Goal: Information Seeking & Learning: Check status

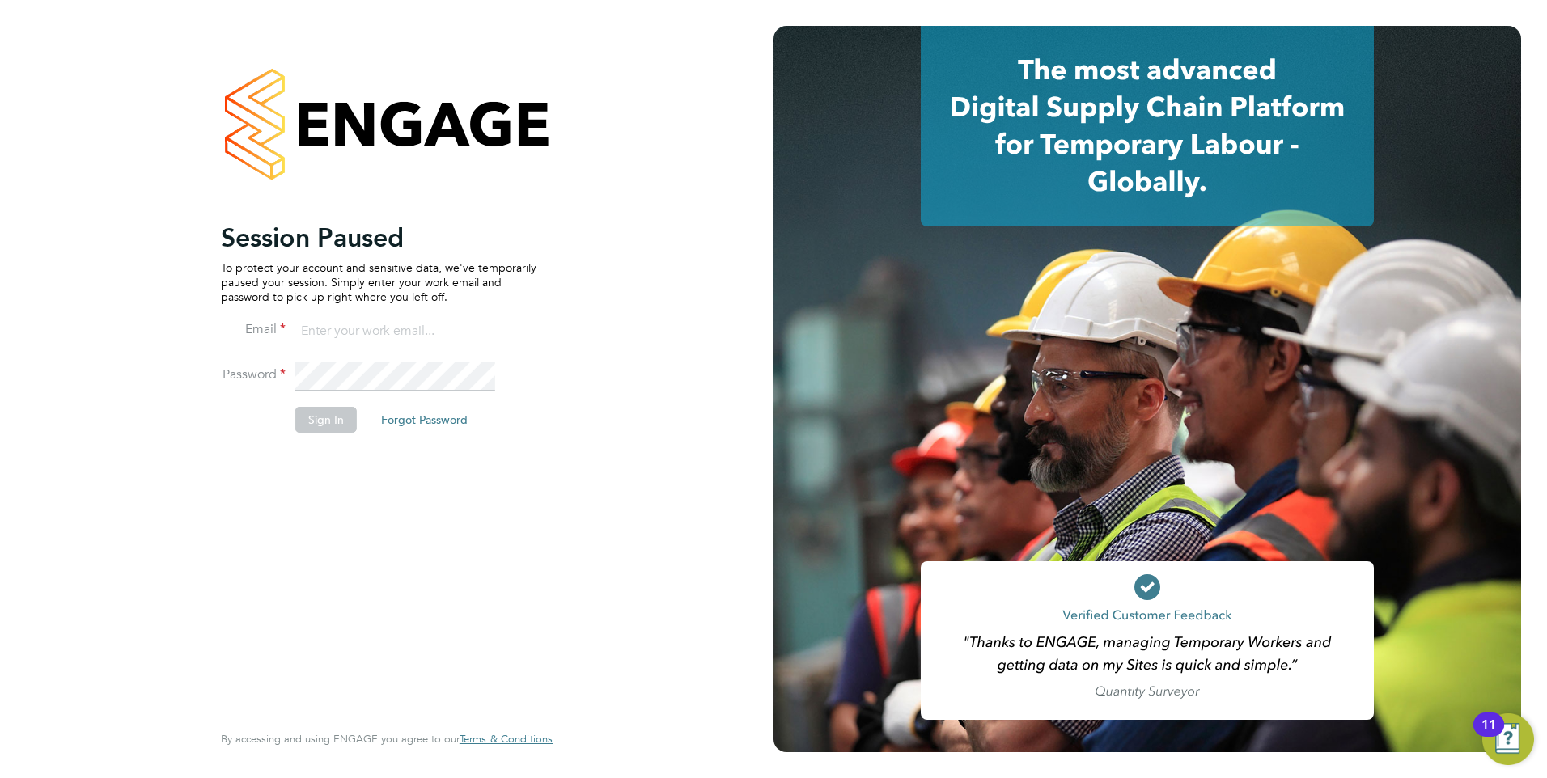
type input "eva@mmpconsultancy.co.uk"
click at [319, 432] on button "Sign In" at bounding box center [325, 420] width 61 height 26
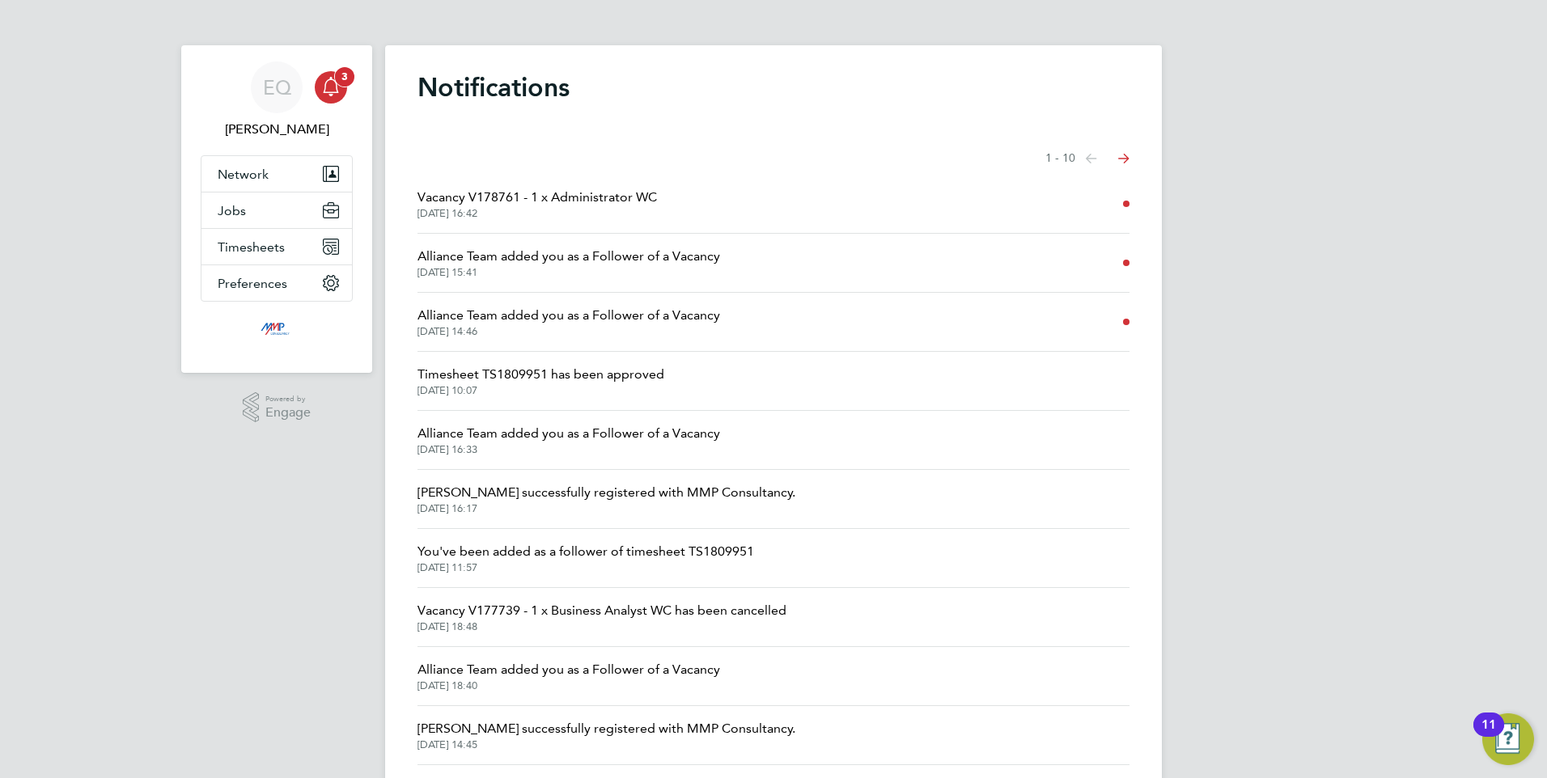
click at [322, 88] on icon "Main navigation" at bounding box center [330, 86] width 19 height 19
click at [342, 85] on span "3" at bounding box center [344, 76] width 19 height 19
click at [342, 86] on link "Notifications 3" at bounding box center [331, 87] width 32 height 52
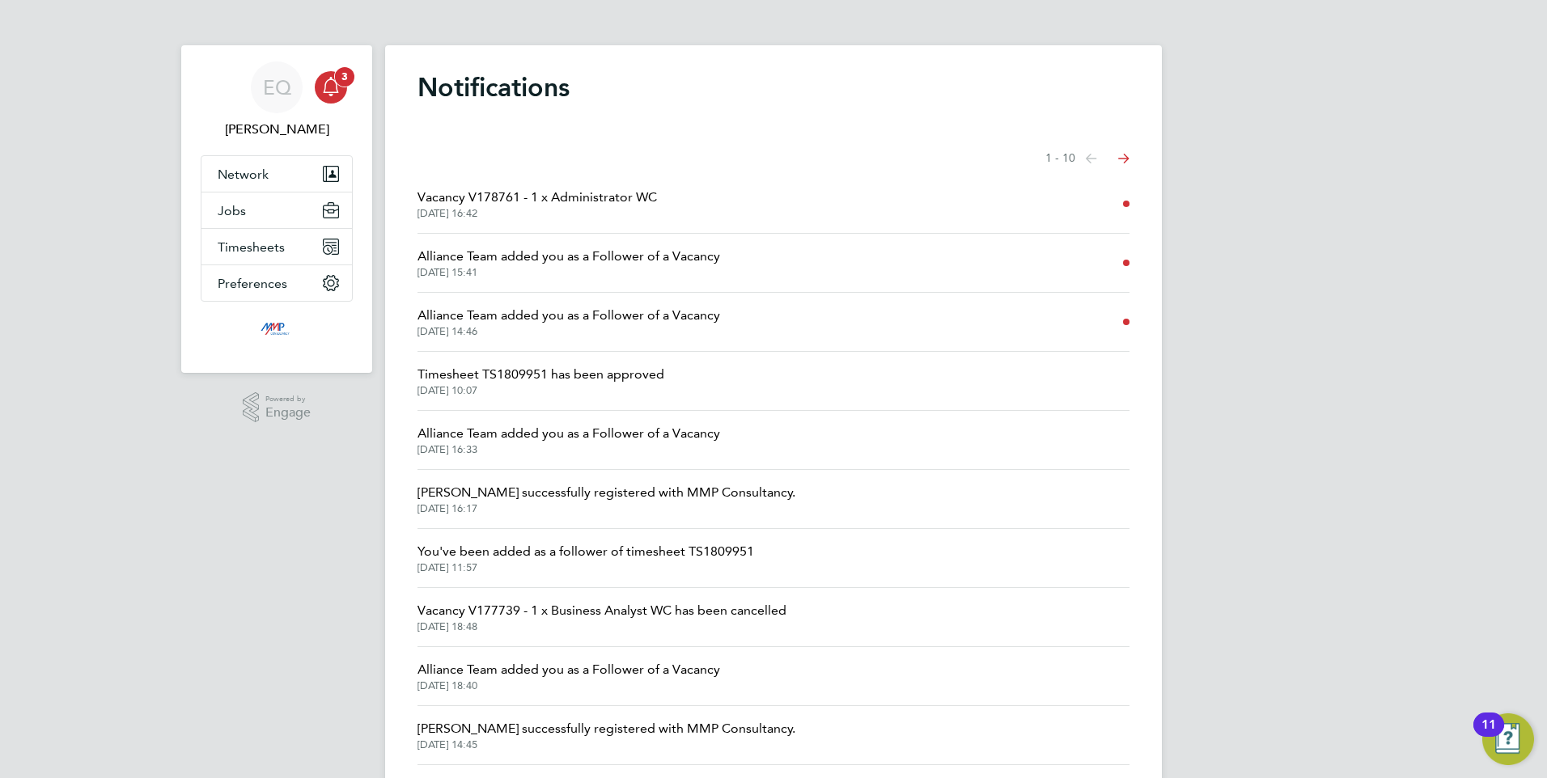
click at [338, 76] on span "3" at bounding box center [344, 76] width 19 height 19
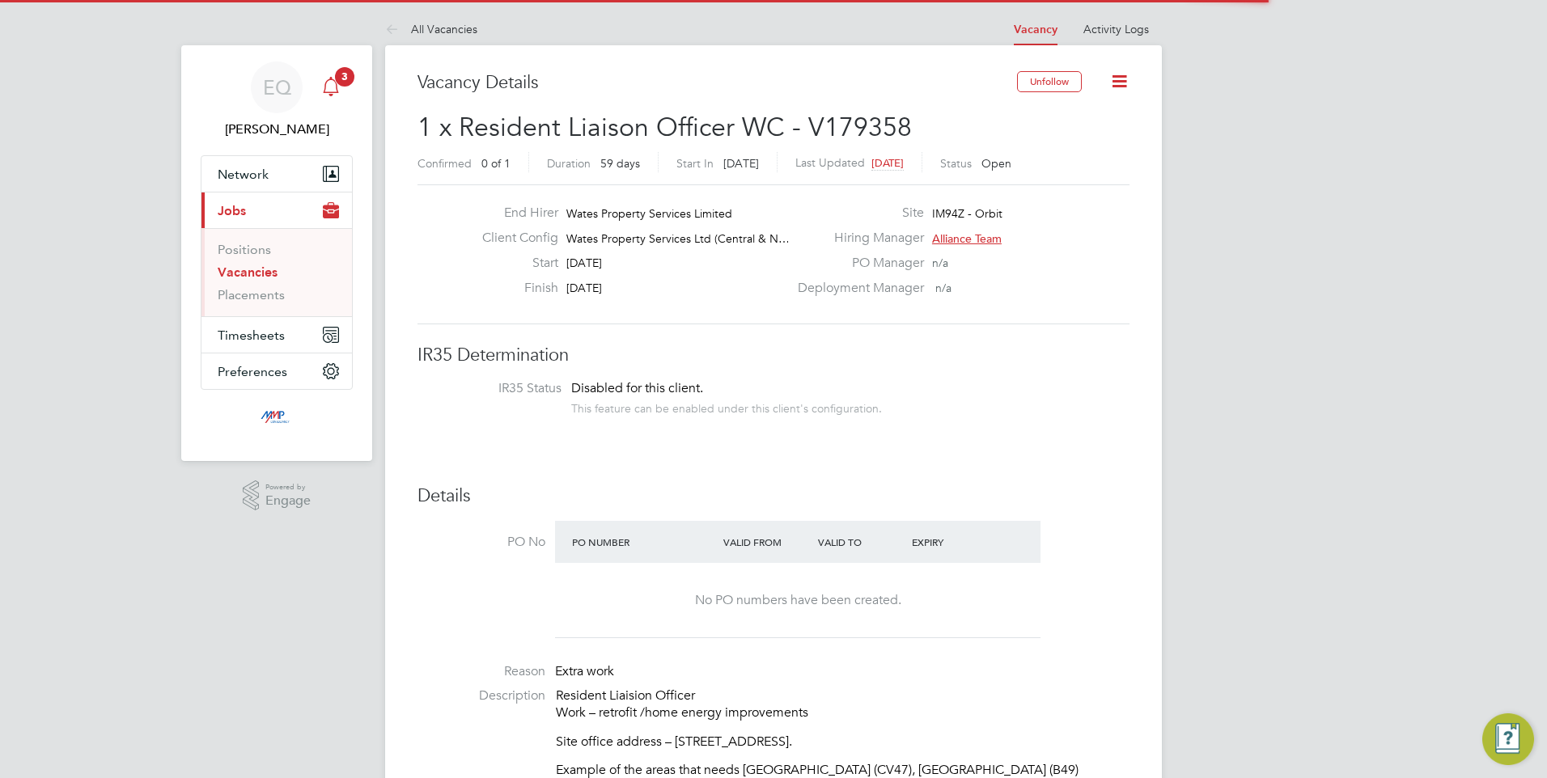
drag, startPoint x: 0, startPoint y: 0, endPoint x: 346, endPoint y: 77, distance: 354.6
click at [346, 77] on span "3" at bounding box center [344, 76] width 19 height 19
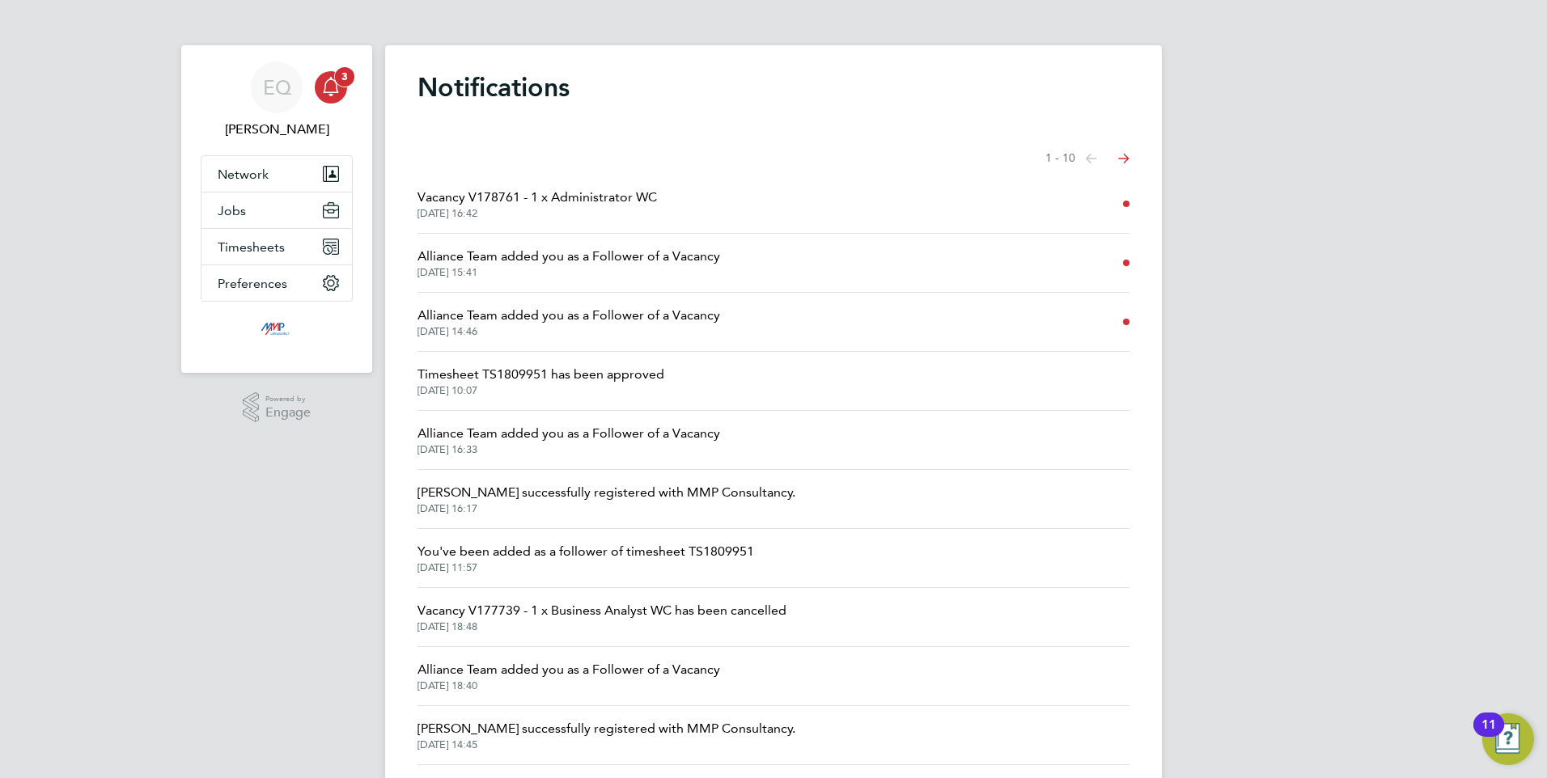
click at [336, 86] on icon "Main navigation" at bounding box center [330, 86] width 19 height 19
click at [336, 81] on span "3" at bounding box center [344, 76] width 19 height 19
click at [331, 81] on icon "Main navigation" at bounding box center [330, 86] width 19 height 19
